Goal: Task Accomplishment & Management: Use online tool/utility

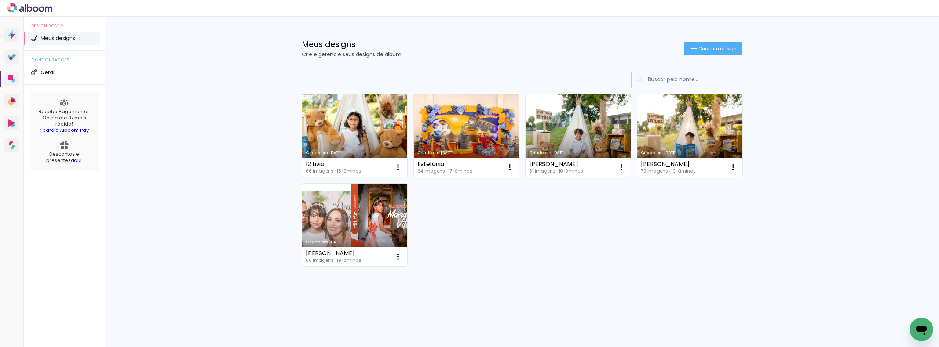
click at [375, 124] on link "Criado em [DATE]" at bounding box center [354, 135] width 105 height 83
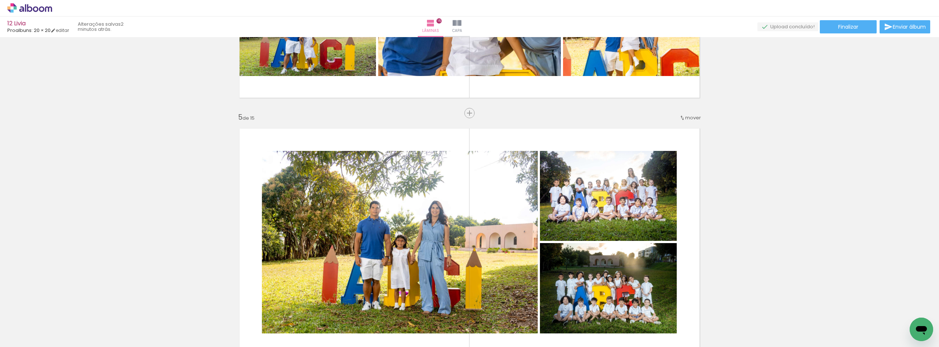
scroll to position [257, 0]
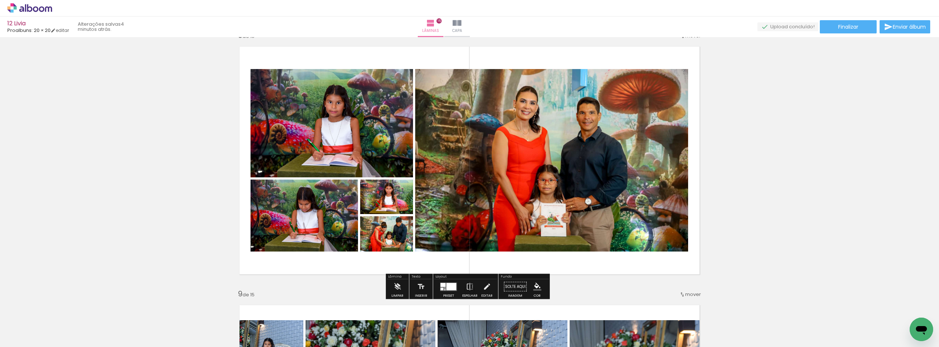
scroll to position [1813, 0]
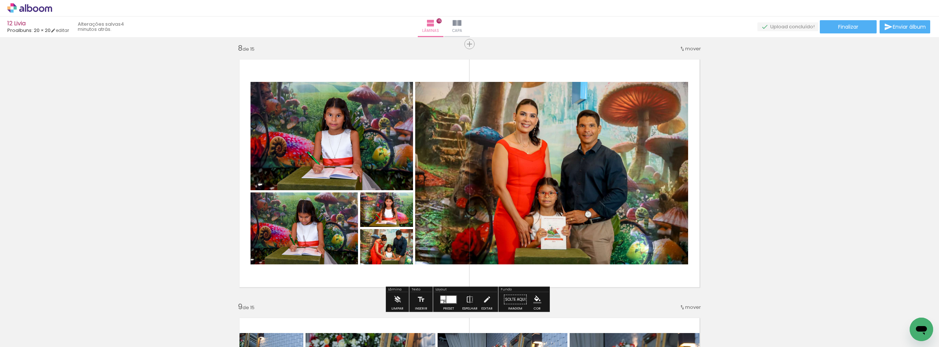
click at [447, 297] on div at bounding box center [451, 298] width 10 height 7
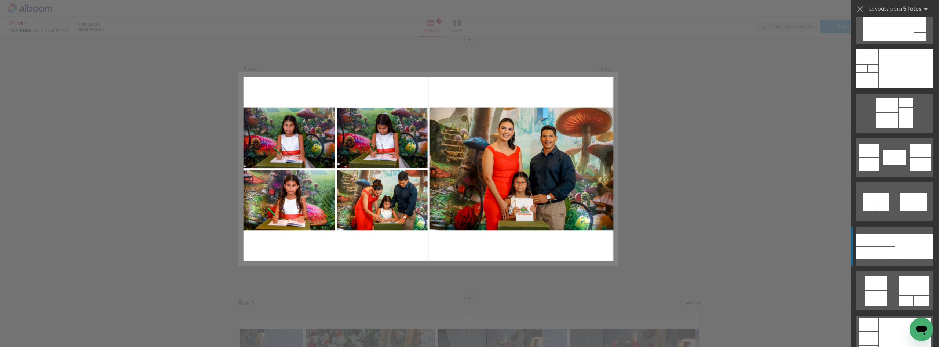
scroll to position [1108, 0]
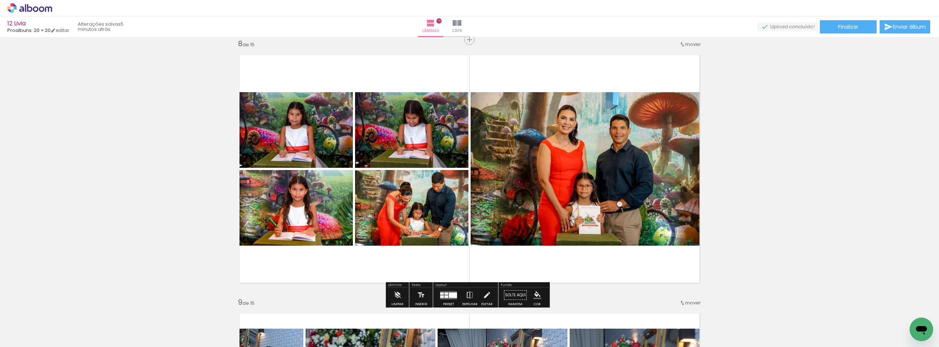
click at [821, 187] on div "Inserir lâmina 1 de 15 Inserir lâmina 2 de 15 Inserir lâmina 3 de 15 Inserir lâ…" at bounding box center [469, 289] width 939 height 4132
click at [781, 145] on div "Inserir lâmina 1 de 15 Inserir lâmina 2 de 15 Inserir lâmina 3 de 15 Inserir lâ…" at bounding box center [469, 289] width 939 height 4132
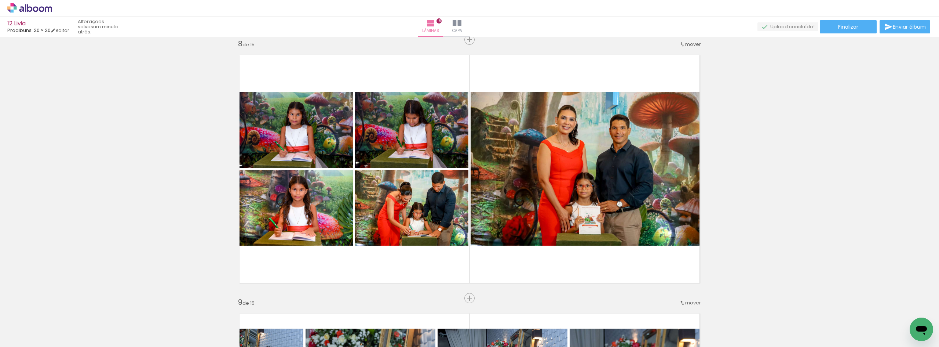
click at [780, 160] on div "Inserir lâmina 1 de 15 Inserir lâmina 2 de 15 Inserir lâmina 3 de 15 Inserir lâ…" at bounding box center [469, 289] width 939 height 4132
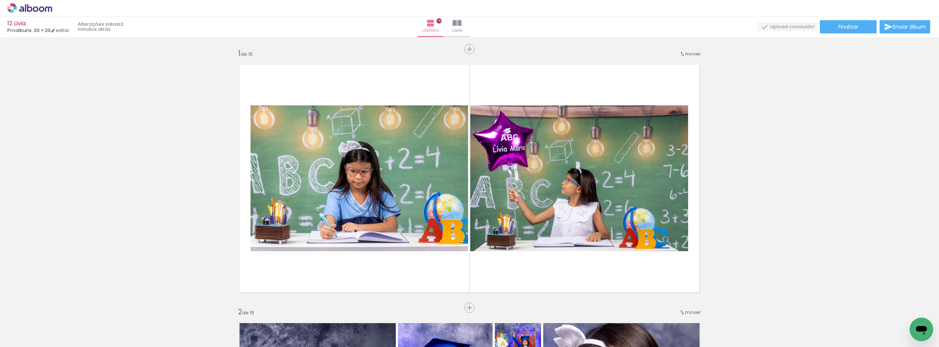
scroll to position [0, 33]
click at [57, 321] on div at bounding box center [40, 322] width 33 height 22
click at [461, 26] on iron-icon at bounding box center [457, 23] width 9 height 9
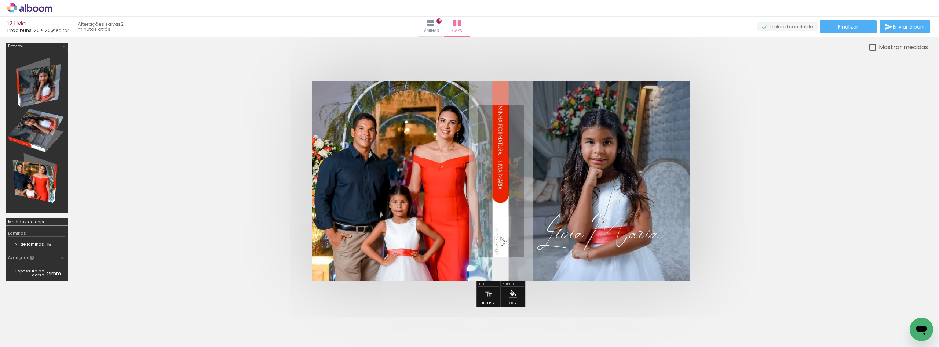
click at [567, 175] on quentale-photo at bounding box center [501, 181] width 378 height 200
click at [274, 208] on quentale-cover at bounding box center [501, 181] width 796 height 200
drag, startPoint x: 241, startPoint y: 100, endPoint x: 247, endPoint y: 99, distance: 6.0
click at [242, 100] on quentale-cover at bounding box center [501, 181] width 796 height 200
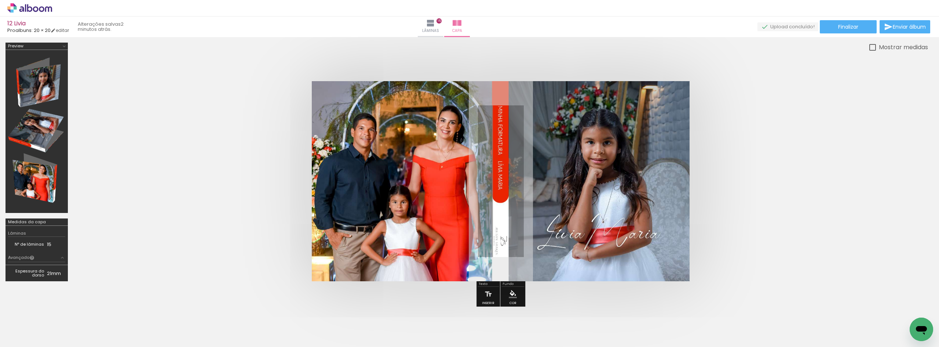
click at [18, 337] on span "Adicionar Fotos" at bounding box center [26, 337] width 22 height 8
click at [0, 0] on input "file" at bounding box center [0, 0] width 0 height 0
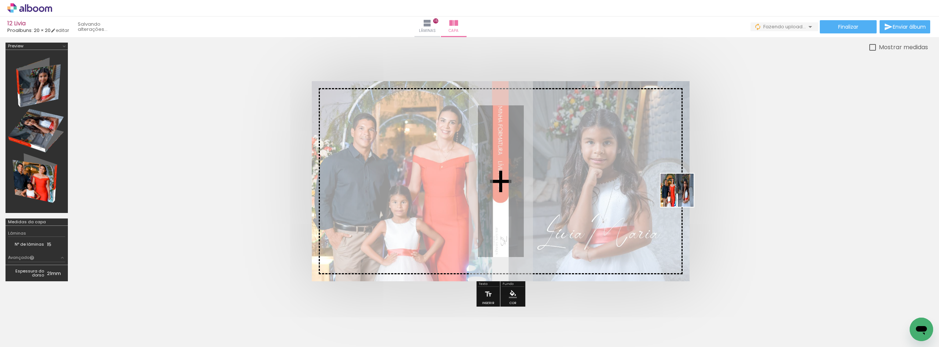
drag, startPoint x: 905, startPoint y: 322, endPoint x: 654, endPoint y: 184, distance: 285.9
click at [654, 184] on quentale-workspace at bounding box center [469, 173] width 939 height 347
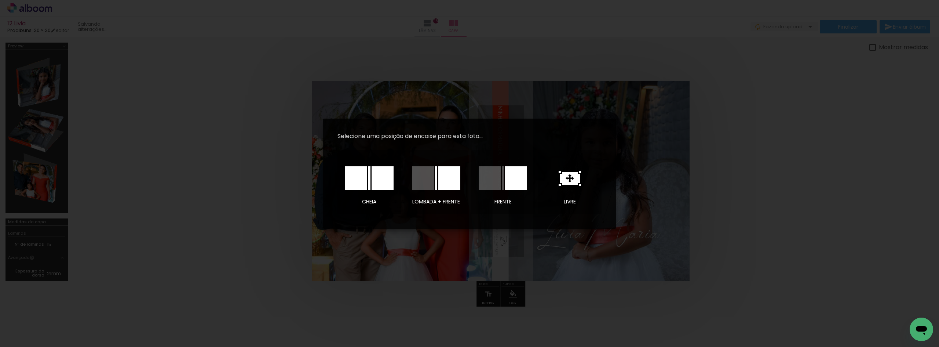
click at [370, 174] on div at bounding box center [369, 178] width 2 height 24
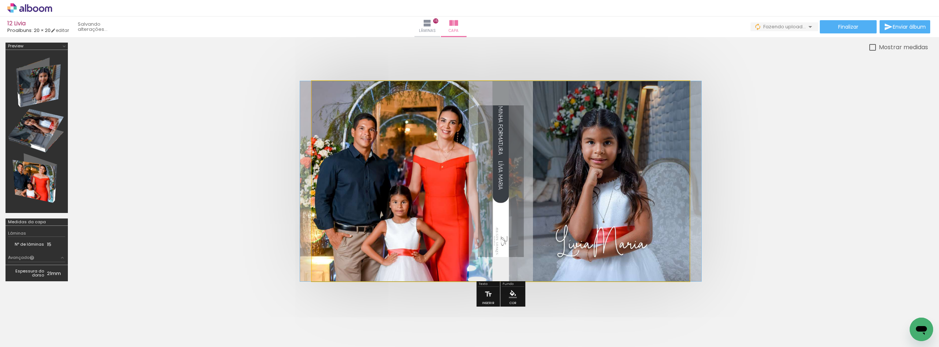
drag, startPoint x: 627, startPoint y: 190, endPoint x: 627, endPoint y: 201, distance: 10.6
drag, startPoint x: 625, startPoint y: 175, endPoint x: 625, endPoint y: 197, distance: 21.6
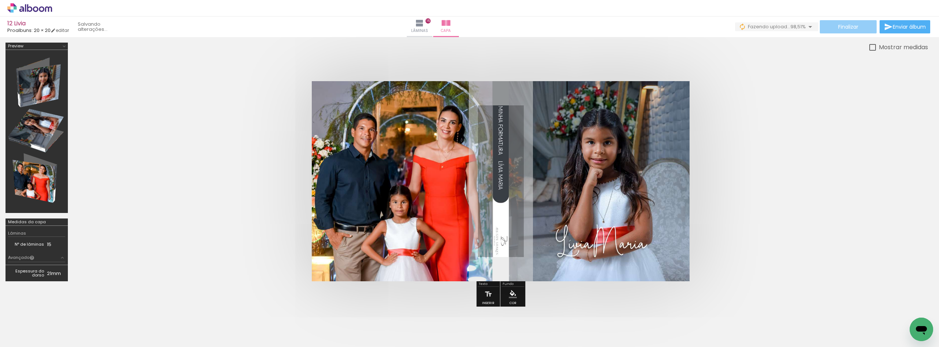
click at [847, 27] on span "Finalizar" at bounding box center [848, 26] width 20 height 5
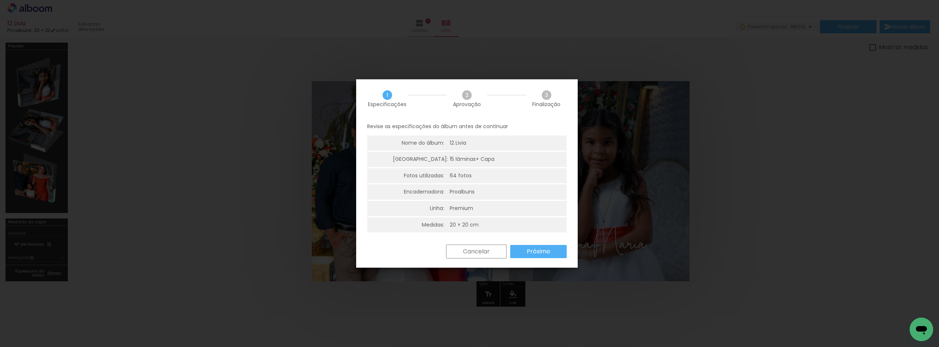
click at [0, 0] on slot "Próximo" at bounding box center [0, 0] width 0 height 0
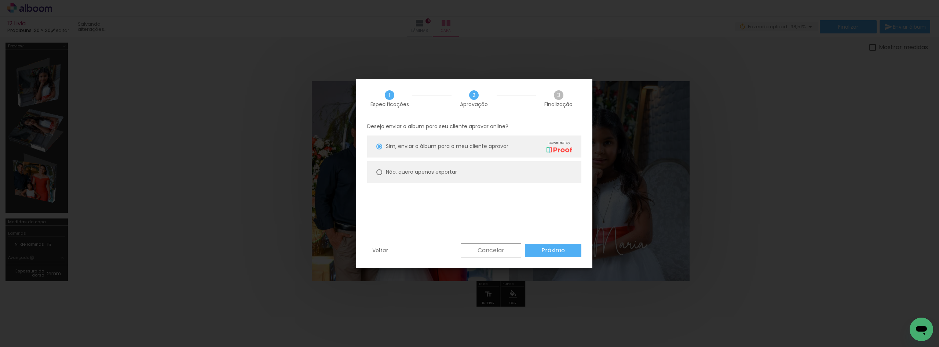
click at [571, 254] on paper-button "Próximo" at bounding box center [553, 250] width 56 height 13
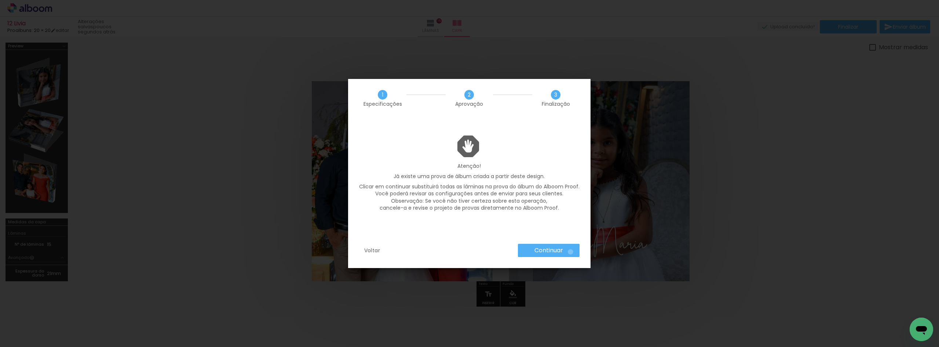
click at [570, 251] on paper-button "Continuar" at bounding box center [549, 250] width 62 height 13
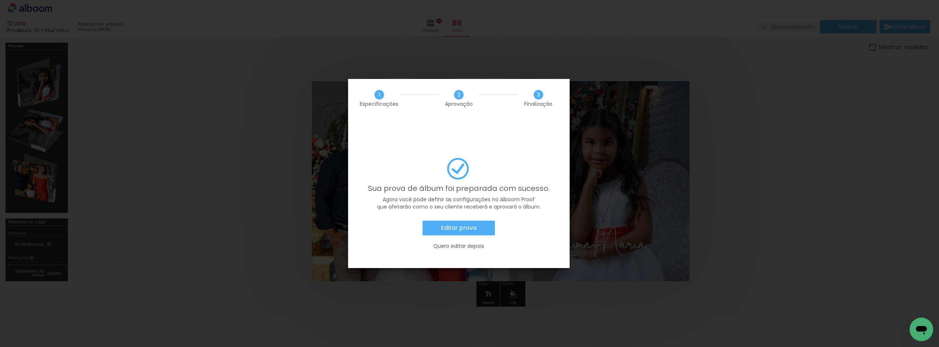
scroll to position [0, 1876]
click at [0, 0] on slot "Editar prova" at bounding box center [0, 0] width 0 height 0
